Goal: Information Seeking & Learning: Learn about a topic

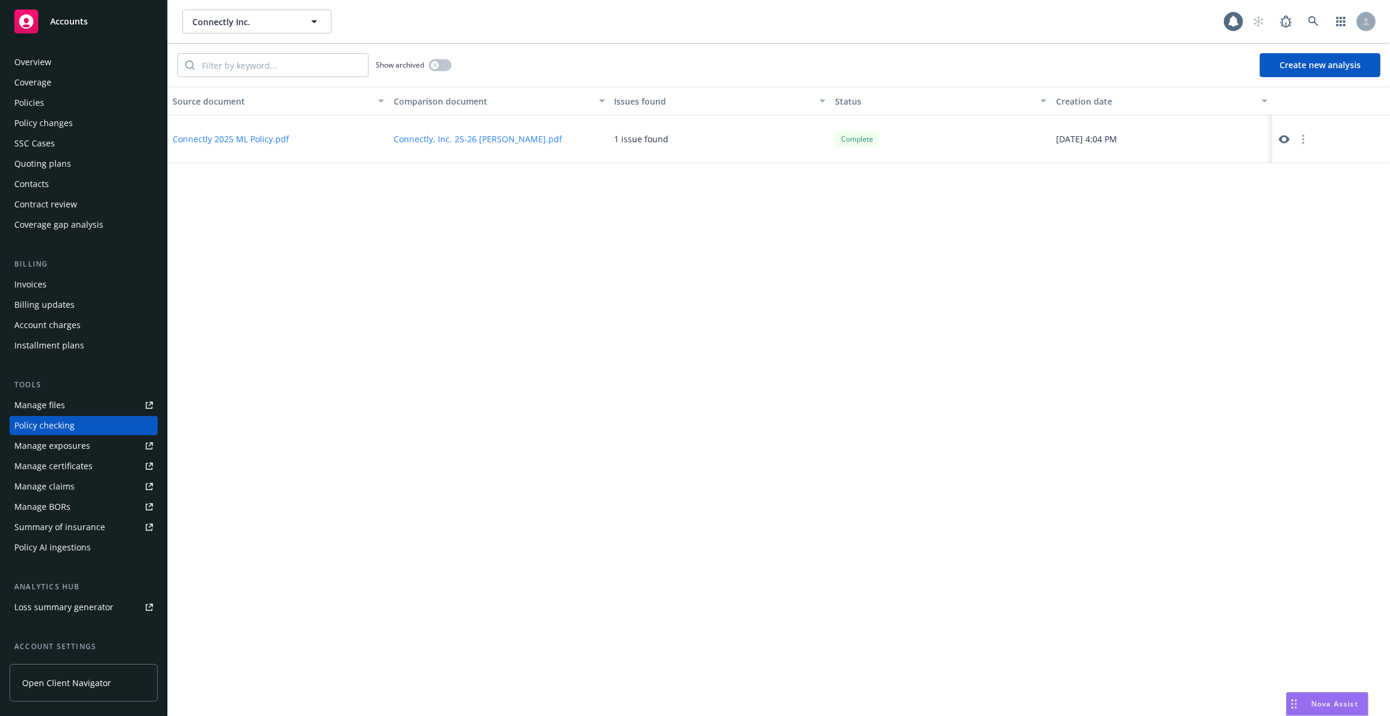
scroll to position [48, 0]
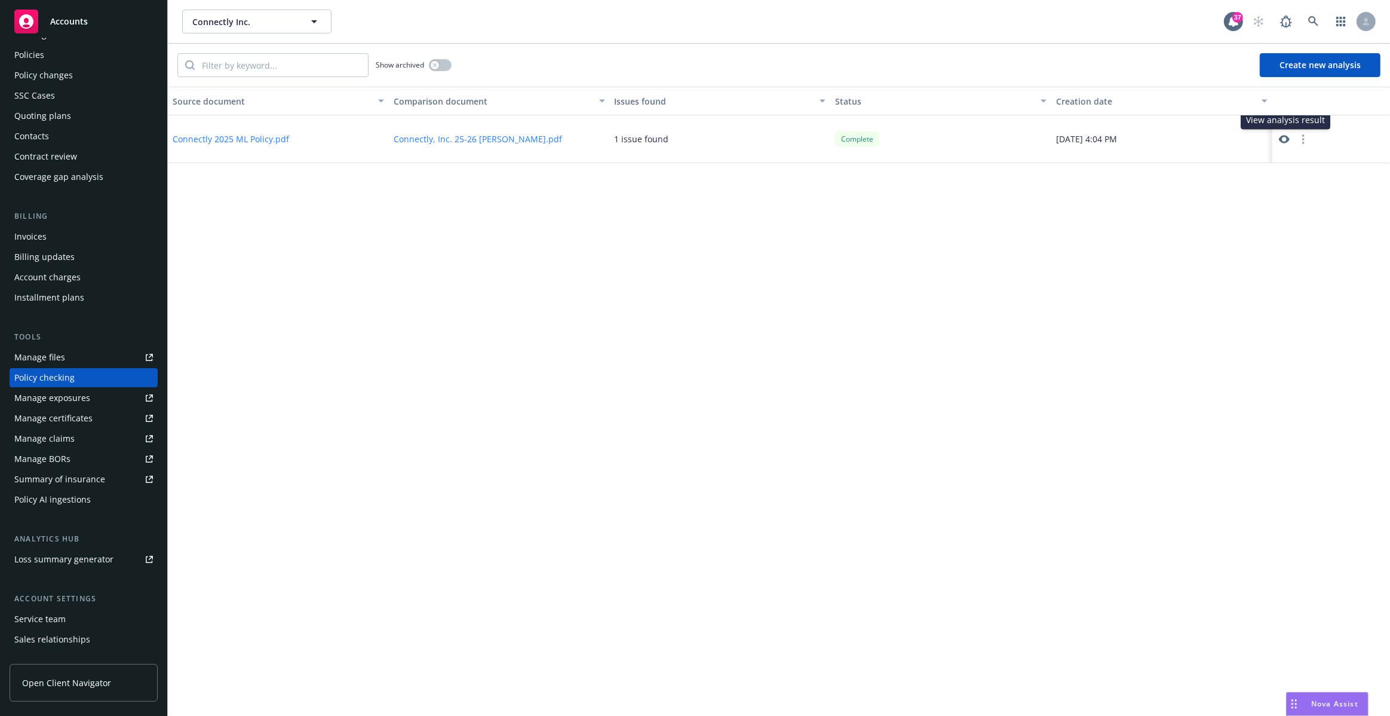
click at [1283, 137] on icon at bounding box center [1284, 139] width 11 height 11
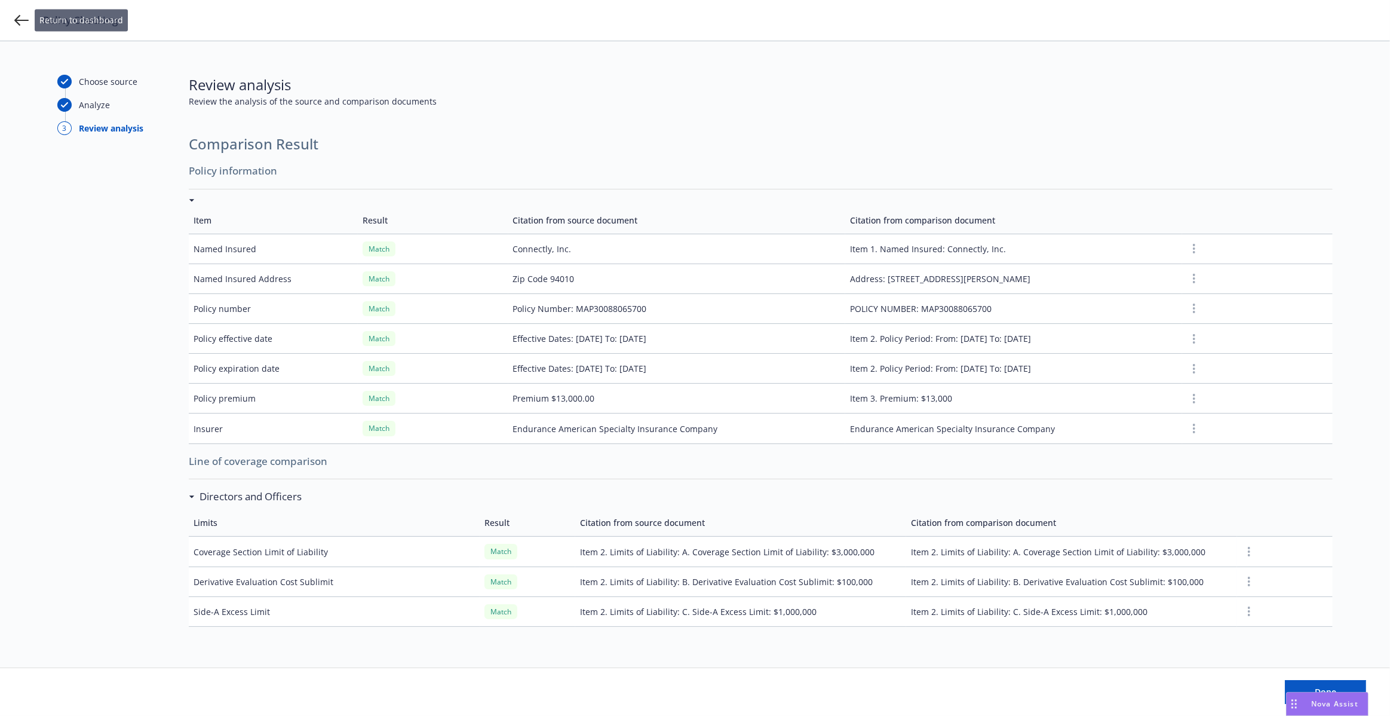
click at [7, 19] on div "Policy Checking" at bounding box center [695, 20] width 1390 height 41
click at [11, 19] on div "Policy Checking" at bounding box center [695, 20] width 1390 height 41
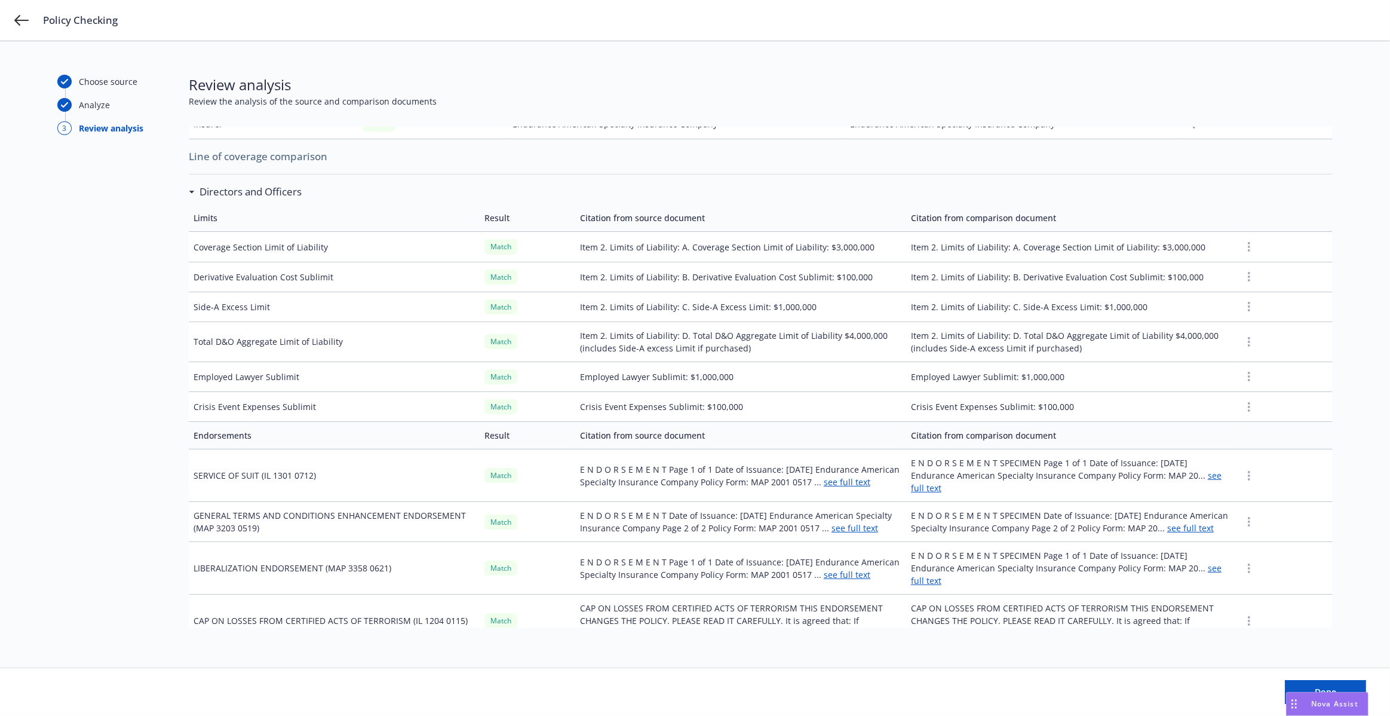
scroll to position [320, 0]
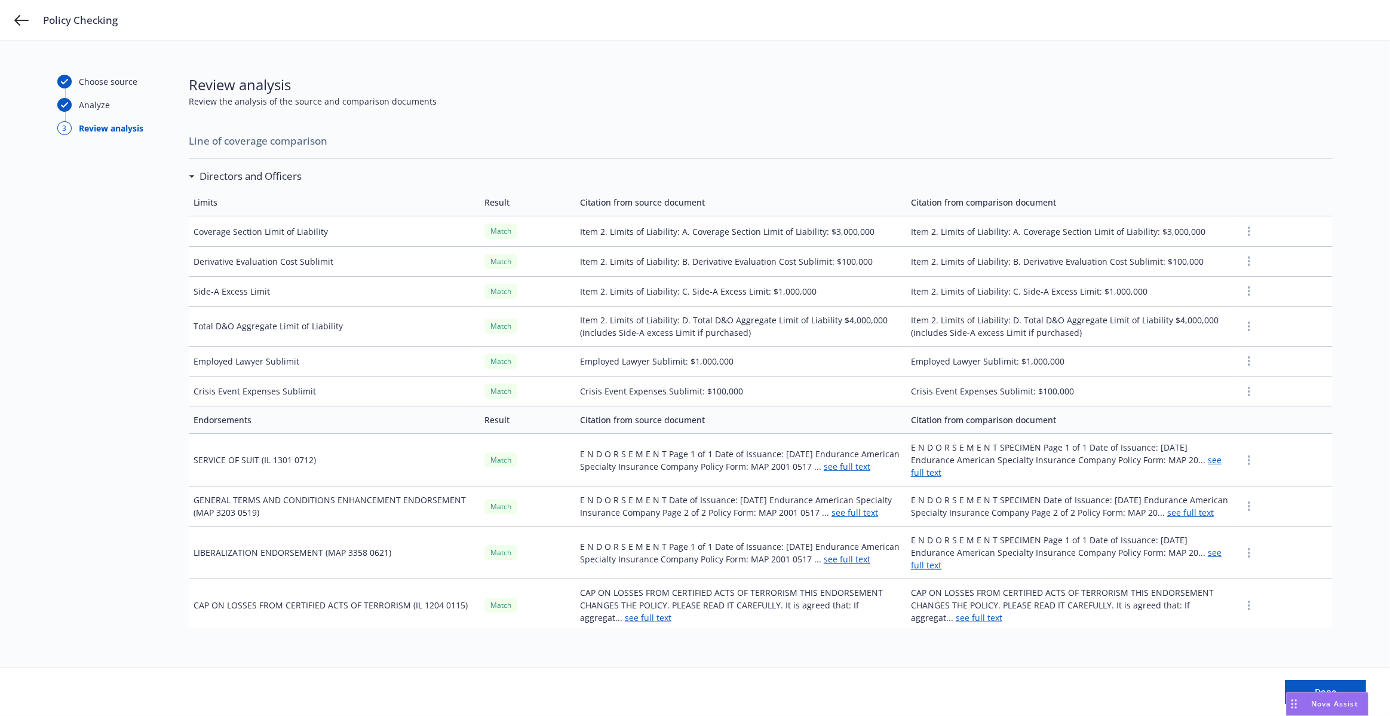
click at [860, 461] on link "see full text" at bounding box center [847, 466] width 47 height 11
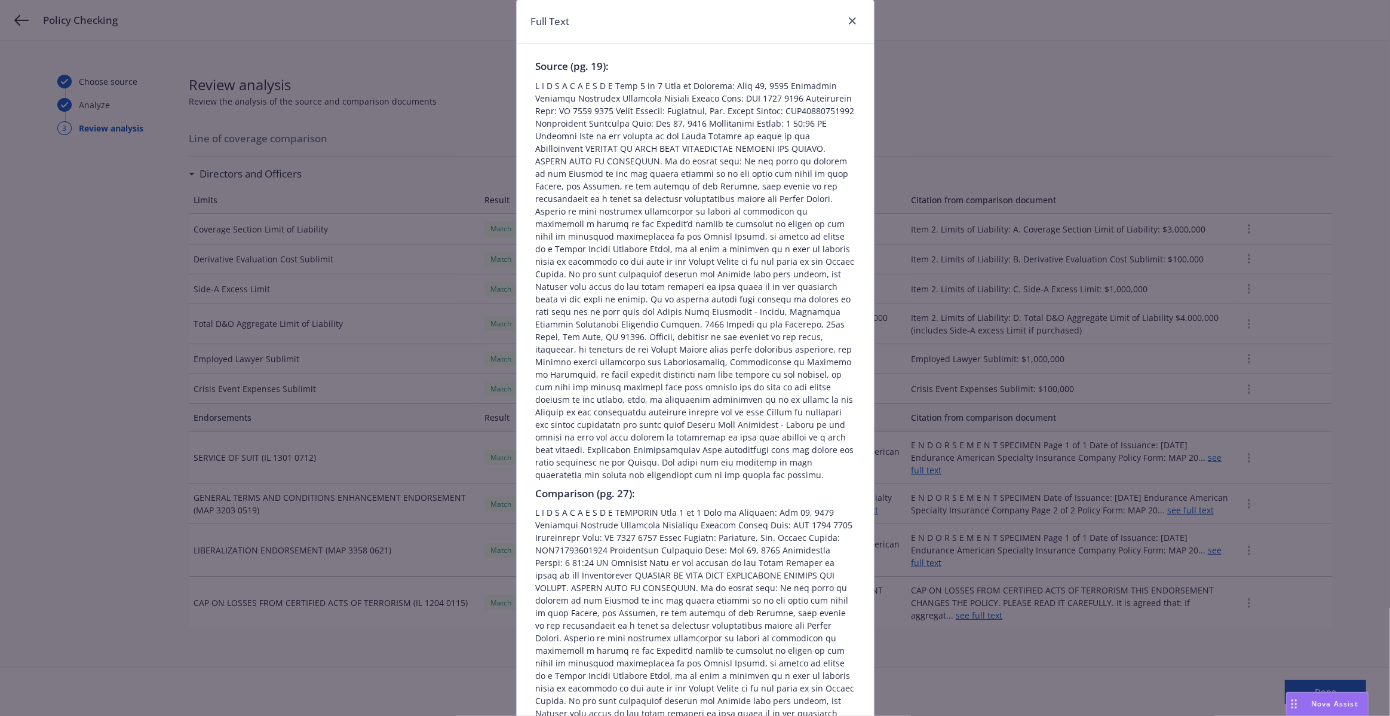
scroll to position [0, 0]
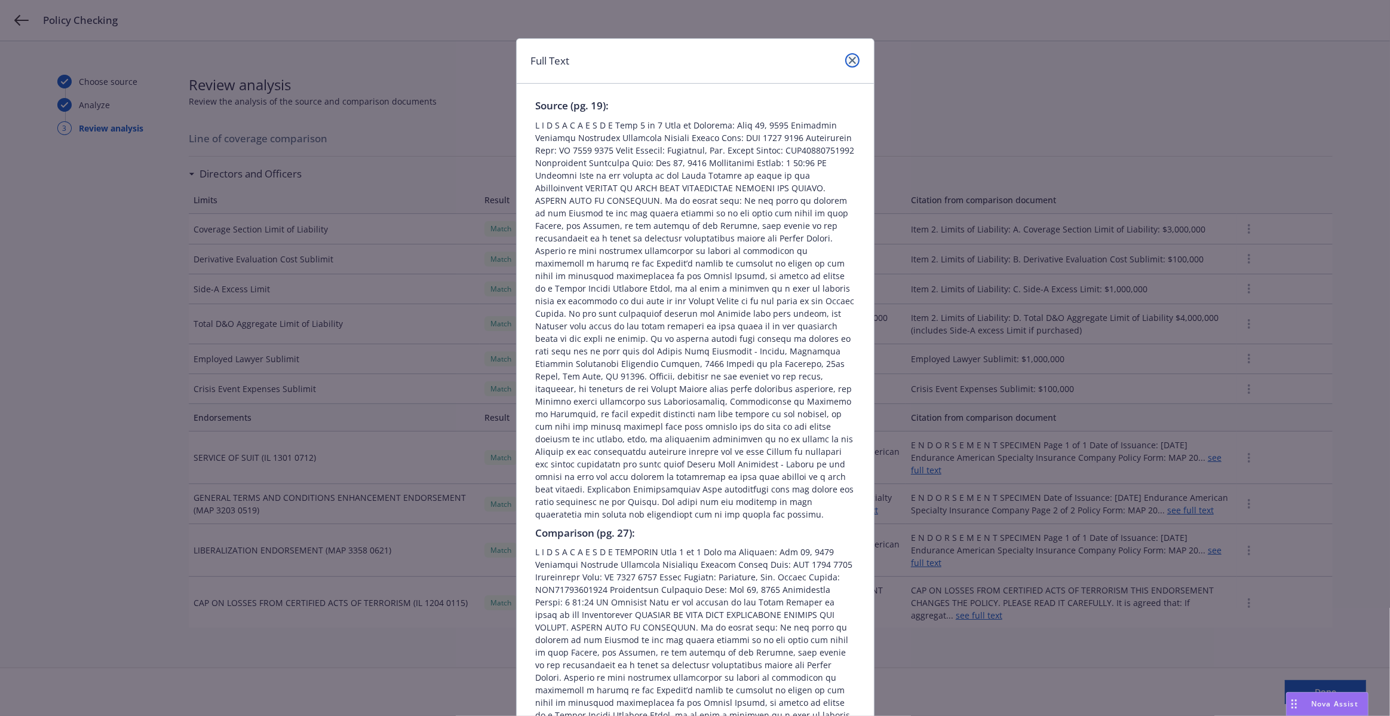
click at [849, 58] on icon "close" at bounding box center [852, 60] width 7 height 7
